Goal: Information Seeking & Learning: Learn about a topic

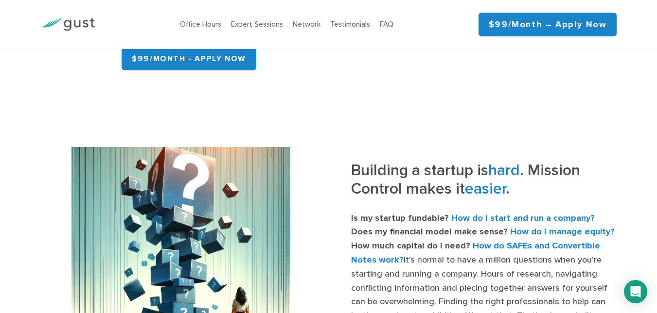
scroll to position [279, 0]
click at [84, 19] on img at bounding box center [67, 24] width 54 height 13
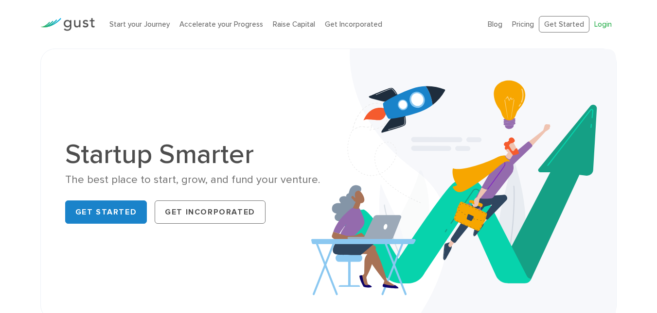
click at [605, 28] on link "Login" at bounding box center [602, 24] width 17 height 9
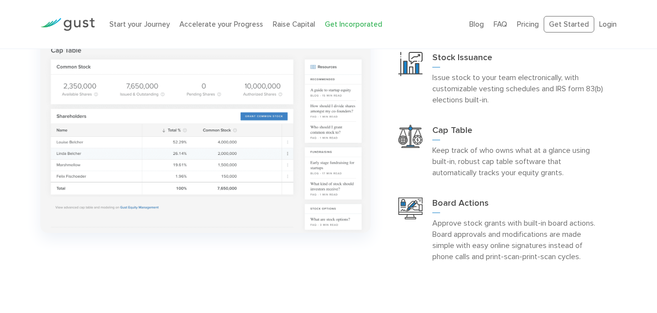
scroll to position [962, 0]
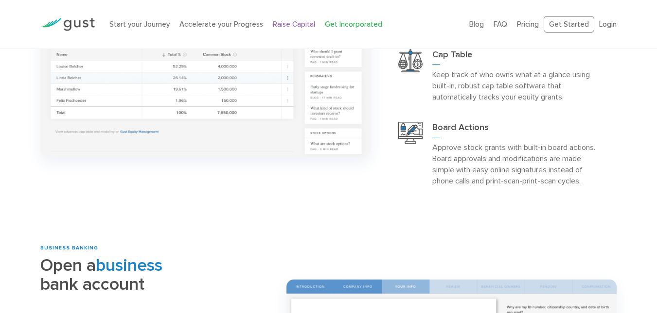
click at [285, 21] on link "Raise Capital" at bounding box center [294, 24] width 42 height 9
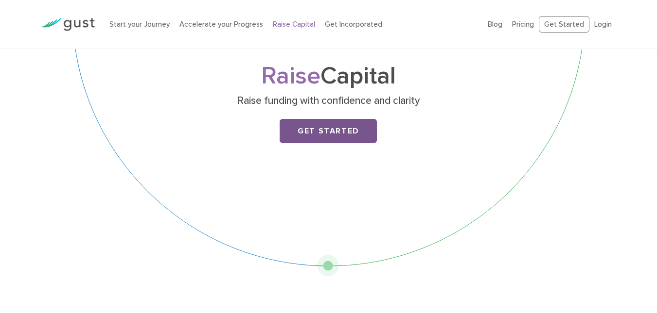
scroll to position [47, 0]
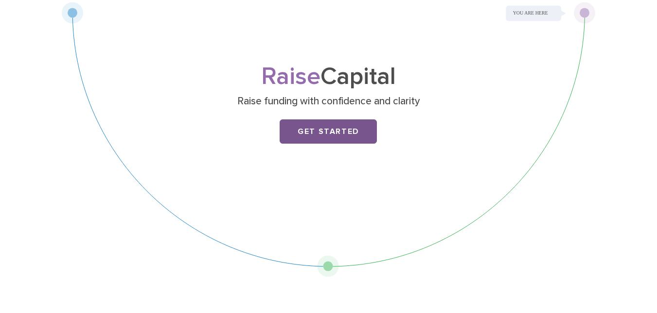
click at [356, 127] on link "Get Started" at bounding box center [327, 132] width 97 height 24
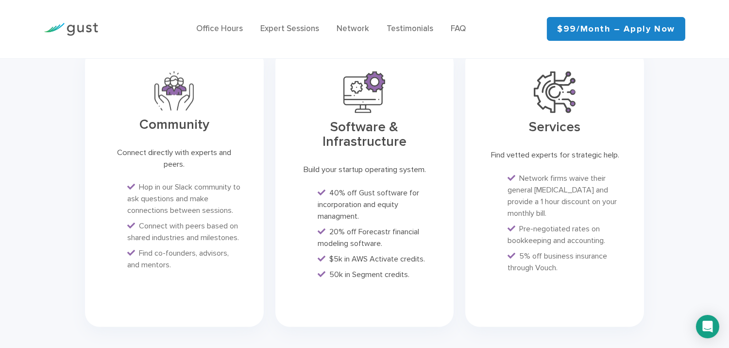
scroll to position [2535, 0]
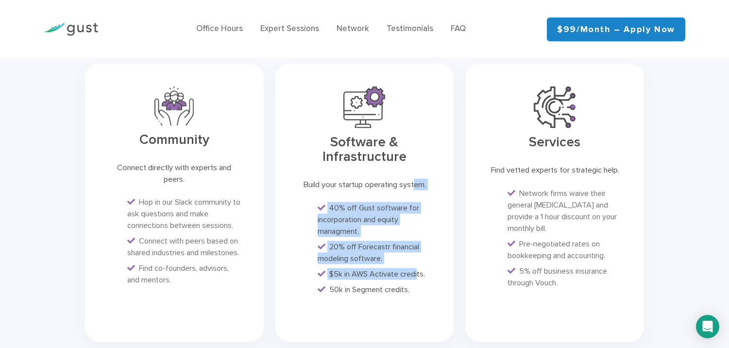
drag, startPoint x: 298, startPoint y: 148, endPoint x: 417, endPoint y: 252, distance: 157.4
click at [417, 252] on div "Software & Infrastructure Build your startup operating system. 40% off Gust sof…" at bounding box center [365, 203] width 179 height 278
click at [417, 269] on span "$5k in AWS Activate credits." at bounding box center [378, 273] width 96 height 9
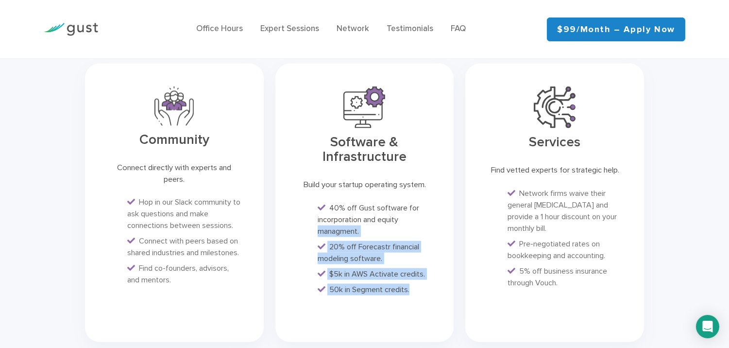
drag, startPoint x: 419, startPoint y: 272, endPoint x: 288, endPoint y: 205, distance: 147.6
click at [288, 205] on div "Software & Infrastructure Build your startup operating system. 40% off Gust sof…" at bounding box center [365, 203] width 179 height 278
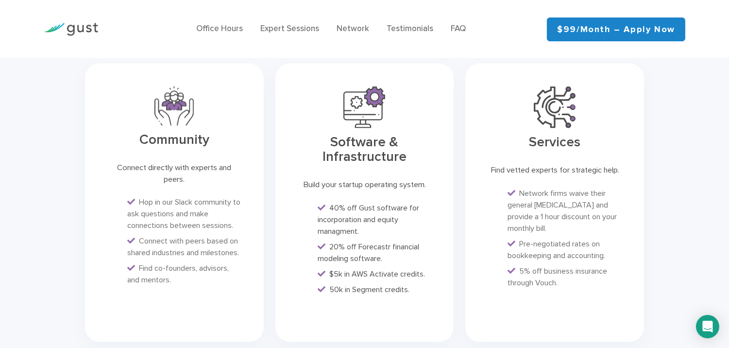
click at [193, 236] on span "Connect with peers based on shared industries and milestones." at bounding box center [183, 246] width 112 height 21
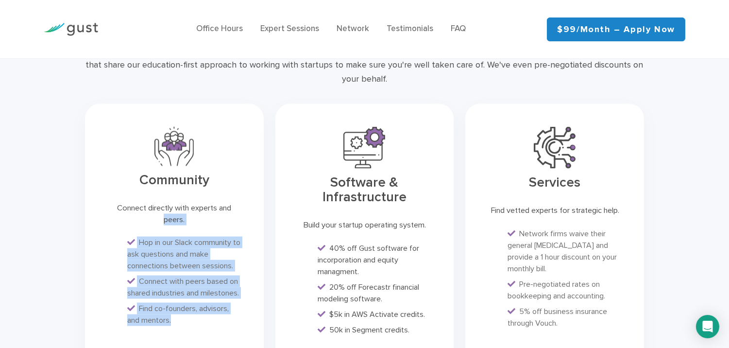
drag, startPoint x: 121, startPoint y: 185, endPoint x: 241, endPoint y: 305, distance: 169.4
click at [241, 305] on div "Community Connect directly with experts and peers. Hop in our Slack community t…" at bounding box center [174, 243] width 179 height 278
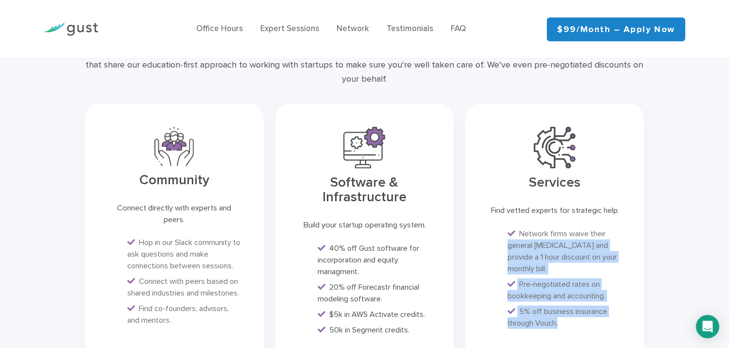
drag, startPoint x: 591, startPoint y: 310, endPoint x: 475, endPoint y: 221, distance: 145.9
click at [475, 221] on div "Services Find vetted experts for strategic help. Network firms waive their gene…" at bounding box center [555, 243] width 179 height 278
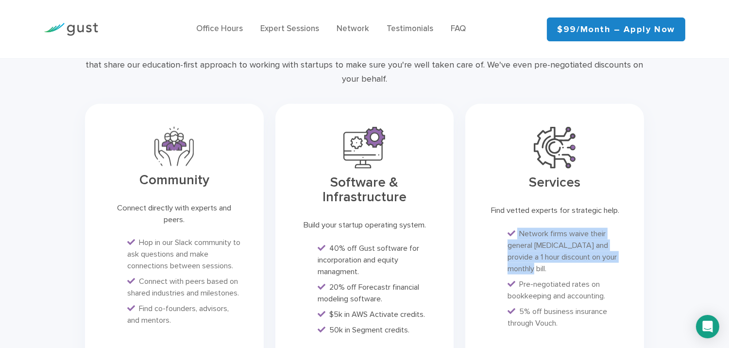
drag, startPoint x: 503, startPoint y: 206, endPoint x: 564, endPoint y: 244, distance: 71.9
click at [564, 244] on ul "Network firms waive their general [MEDICAL_DATA] and provide a 1 hour discount …" at bounding box center [554, 278] width 133 height 101
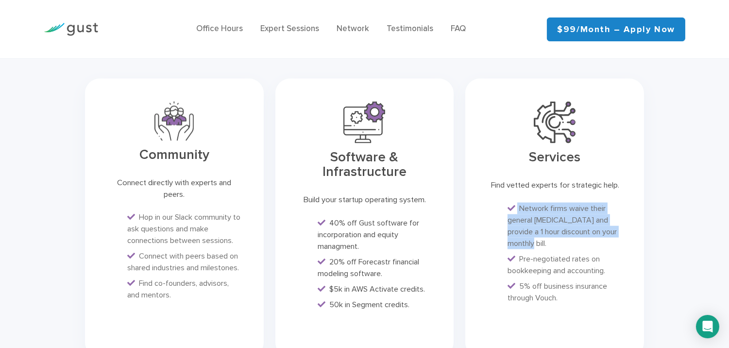
scroll to position [2556, 0]
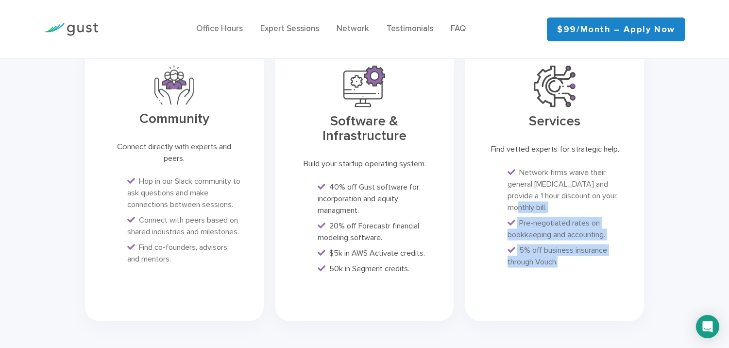
drag, startPoint x: 571, startPoint y: 241, endPoint x: 482, endPoint y: 180, distance: 107.7
click at [482, 180] on div "Services Find vetted experts for strategic help. Network firms waive their gene…" at bounding box center [555, 182] width 179 height 278
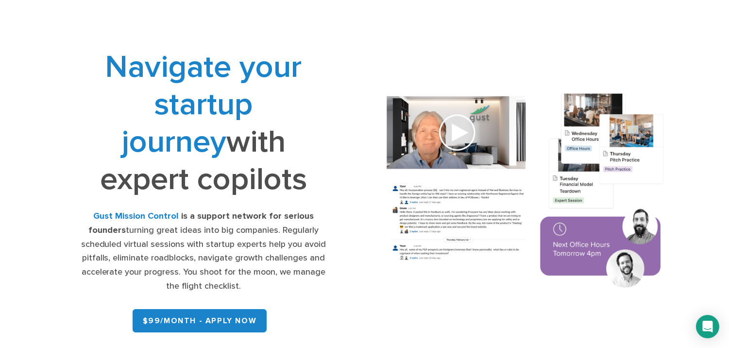
scroll to position [0, 0]
